Goal: Information Seeking & Learning: Learn about a topic

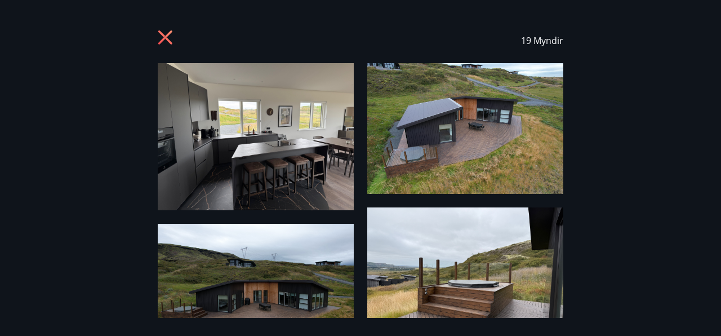
scroll to position [1394, 0]
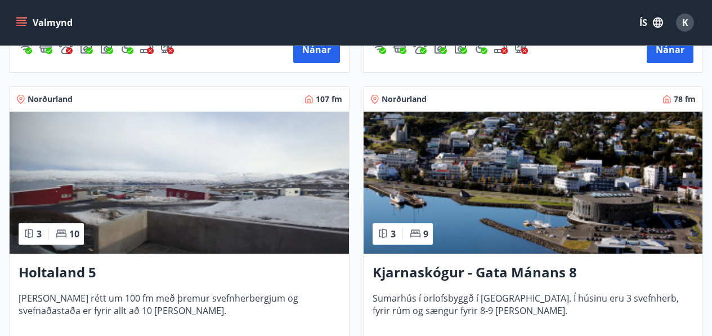
scroll to position [470, 0]
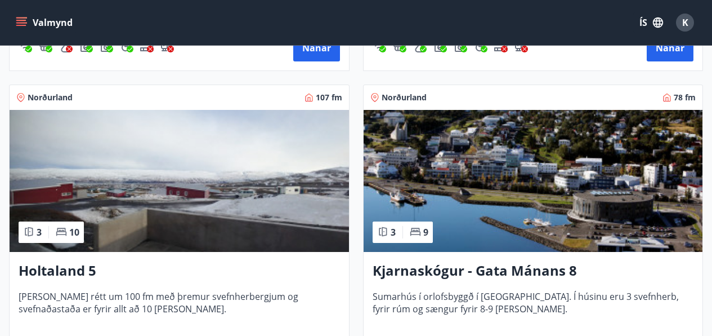
click at [542, 164] on img at bounding box center [534, 181] width 340 height 142
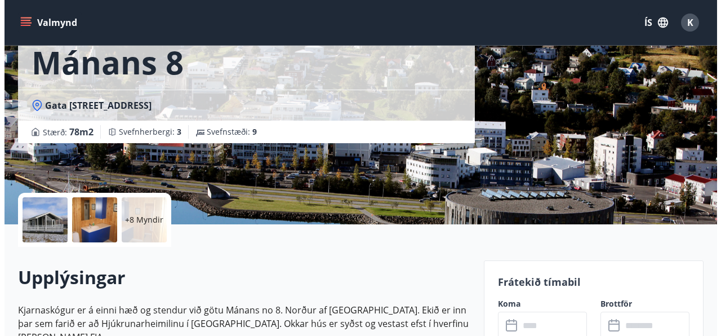
scroll to position [50, 0]
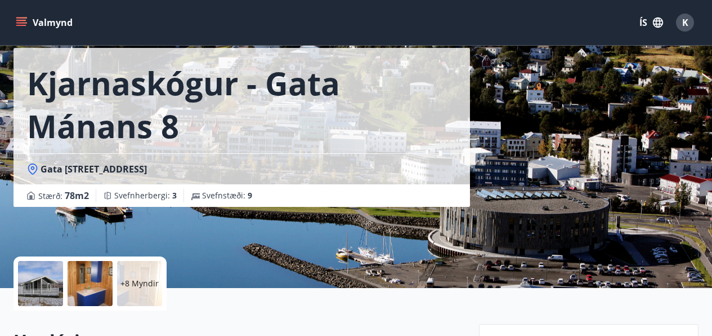
click at [130, 280] on p "+8 Myndir" at bounding box center [139, 283] width 38 height 11
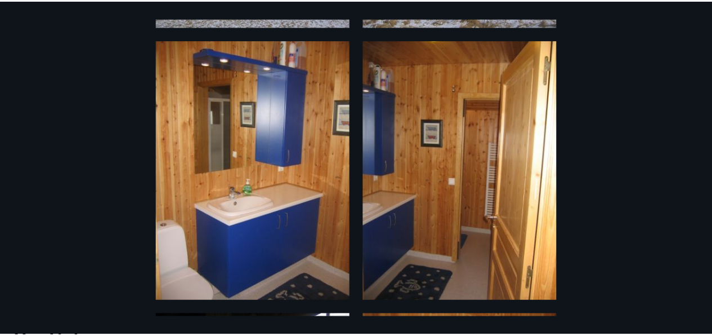
scroll to position [0, 0]
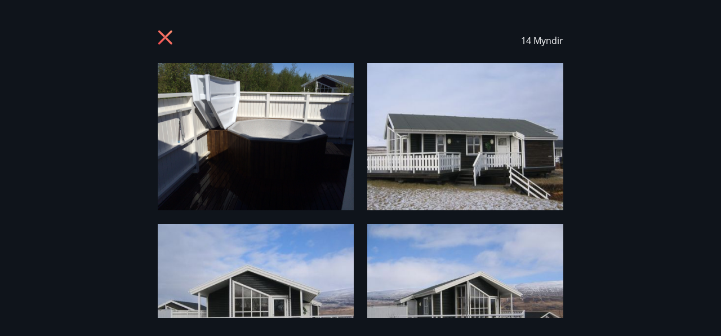
click at [162, 35] on icon at bounding box center [167, 39] width 18 height 18
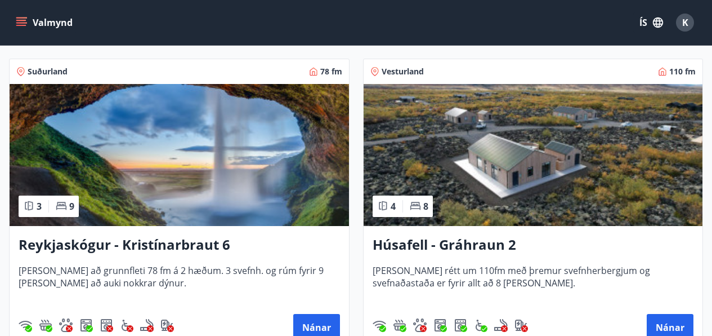
scroll to position [809, 0]
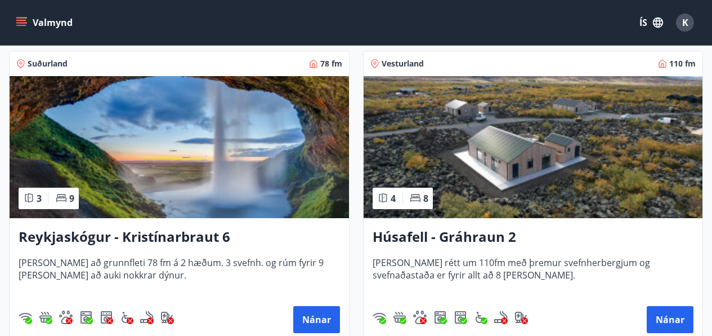
click at [154, 130] on img at bounding box center [180, 147] width 340 height 142
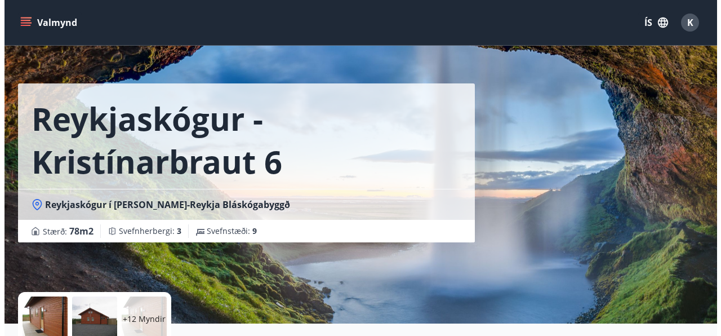
scroll to position [69, 0]
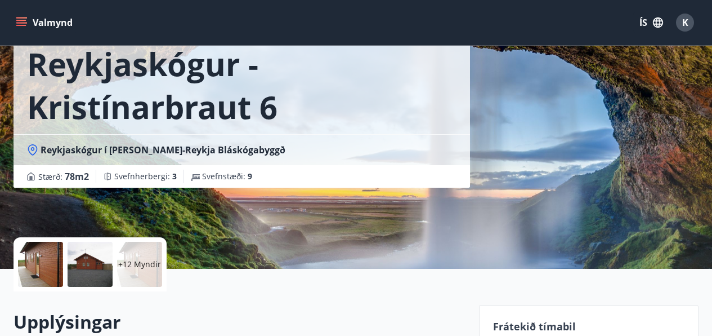
click at [138, 261] on p "+12 Myndir" at bounding box center [139, 263] width 43 height 11
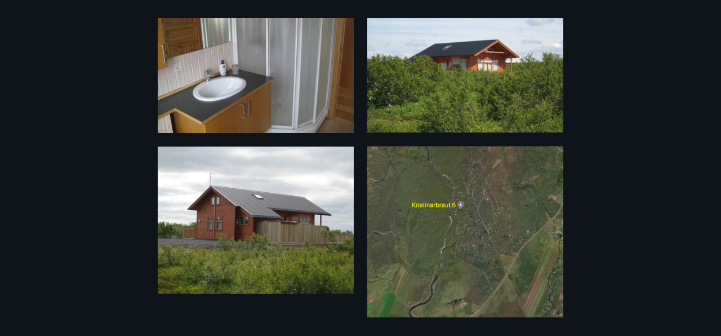
scroll to position [1318, 0]
